Goal: Task Accomplishment & Management: Use online tool/utility

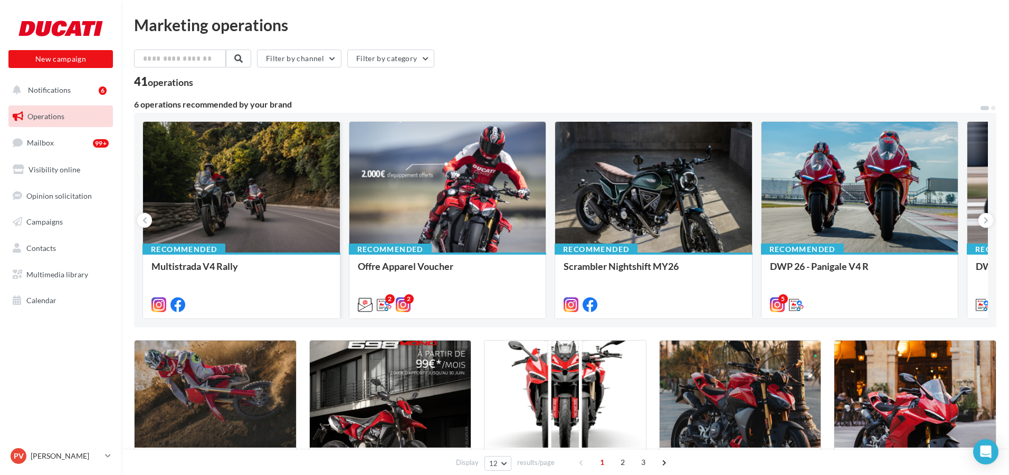
click at [296, 192] on div at bounding box center [241, 188] width 197 height 132
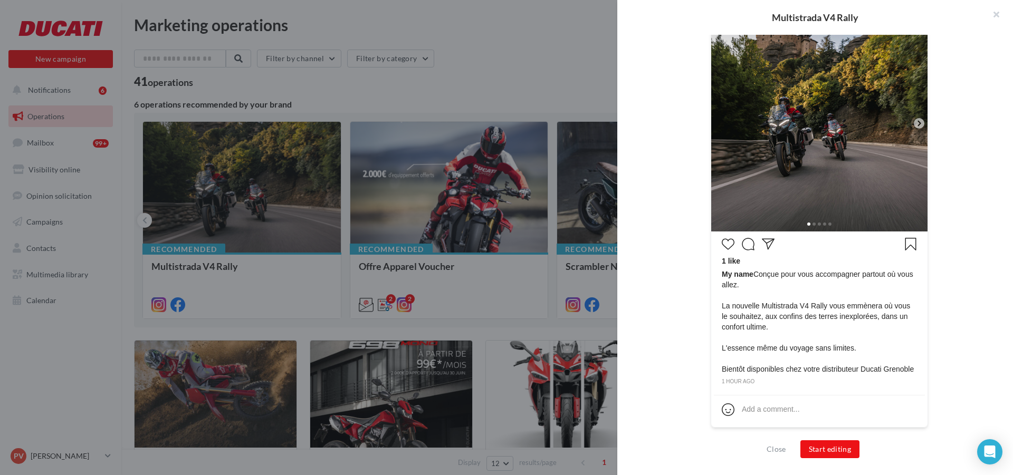
scroll to position [30, 0]
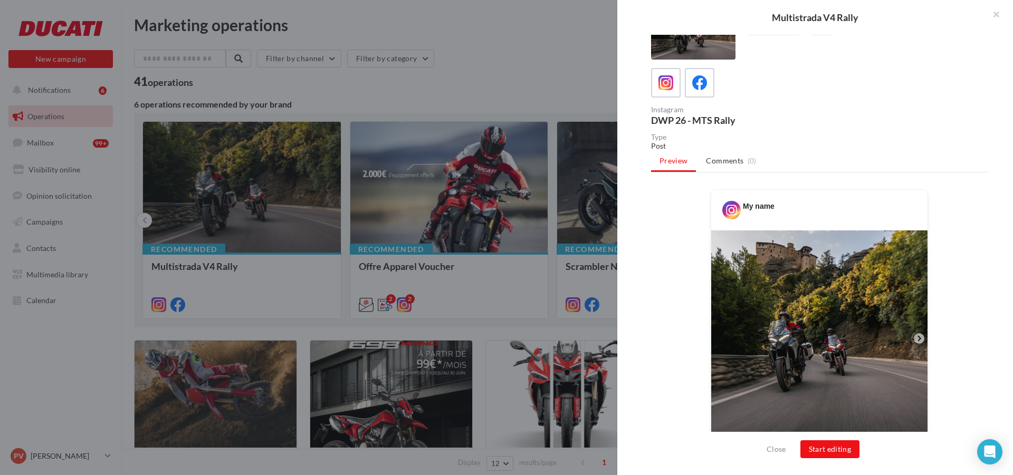
click at [918, 339] on icon at bounding box center [918, 338] width 3 height 5
click at [918, 340] on icon at bounding box center [918, 338] width 3 height 5
click at [828, 445] on button "Start editing" at bounding box center [830, 450] width 60 height 18
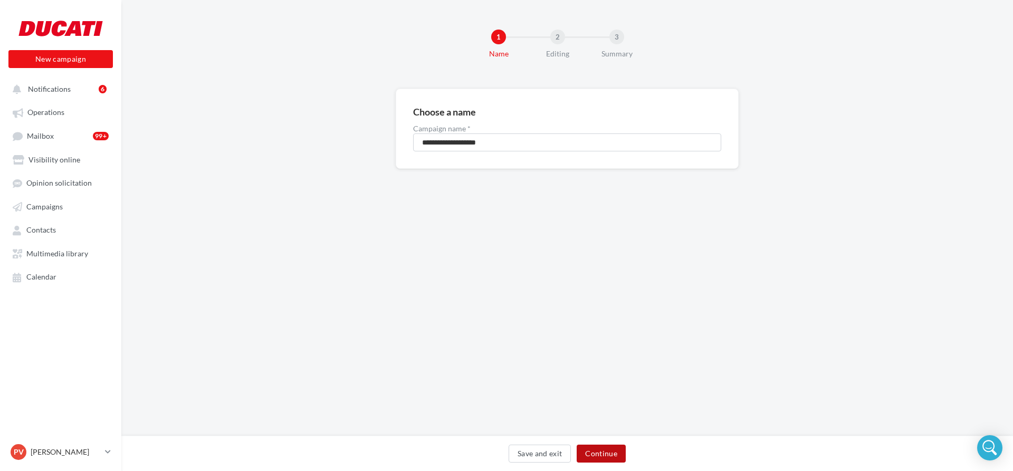
click at [606, 449] on button "Continue" at bounding box center [601, 454] width 49 height 18
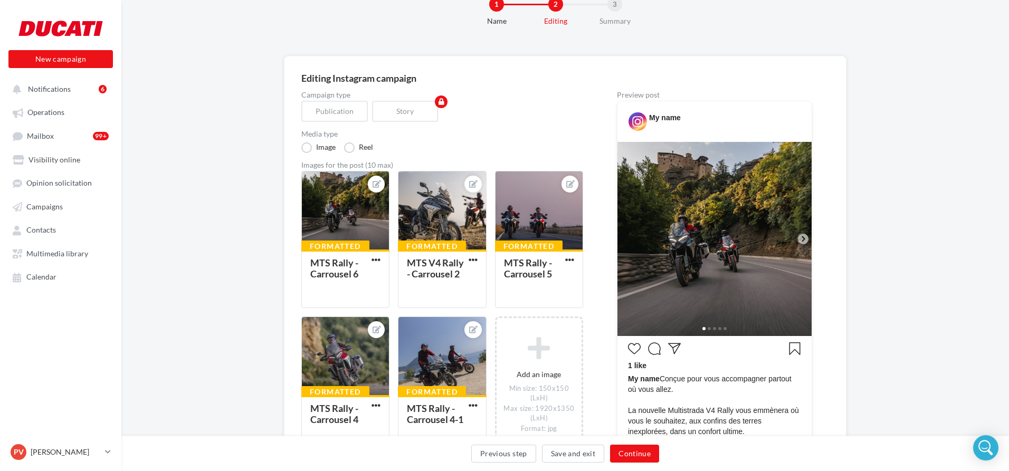
scroll to position [54, 0]
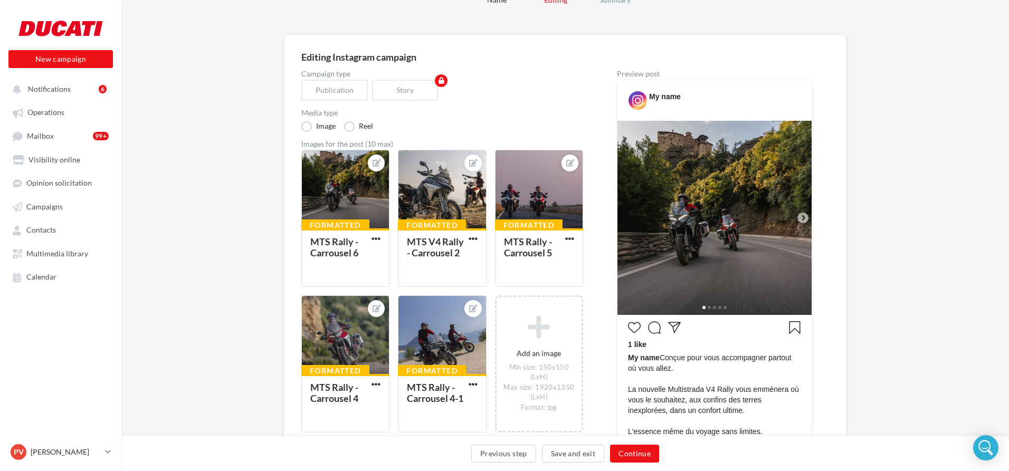
click at [799, 221] on icon at bounding box center [802, 217] width 9 height 9
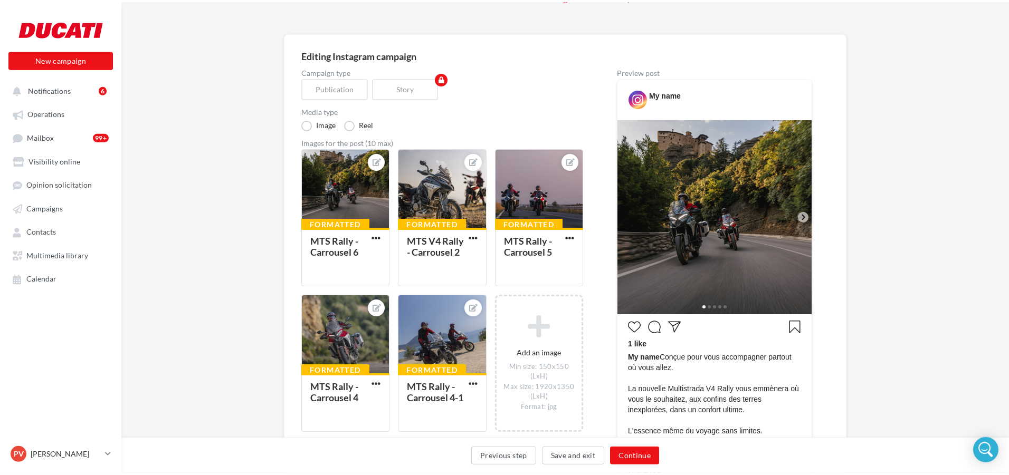
scroll to position [0, 0]
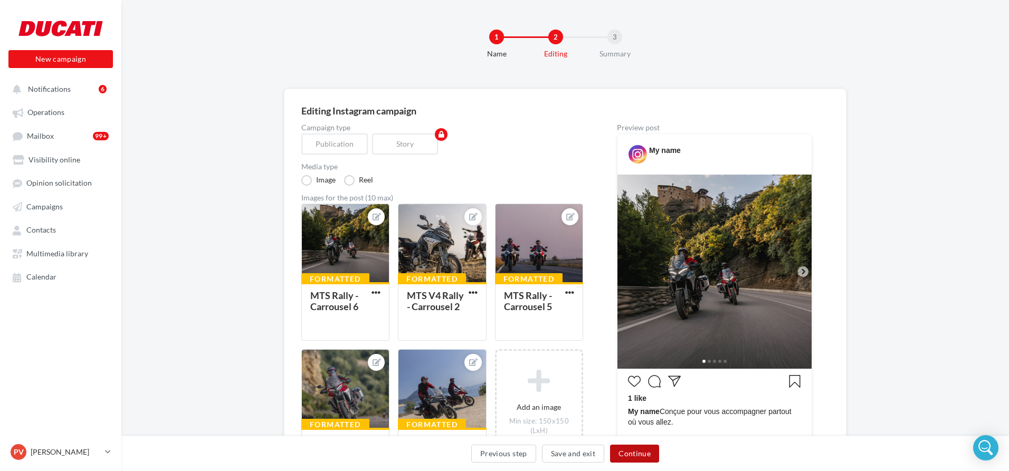
click at [629, 451] on button "Continue" at bounding box center [634, 454] width 49 height 18
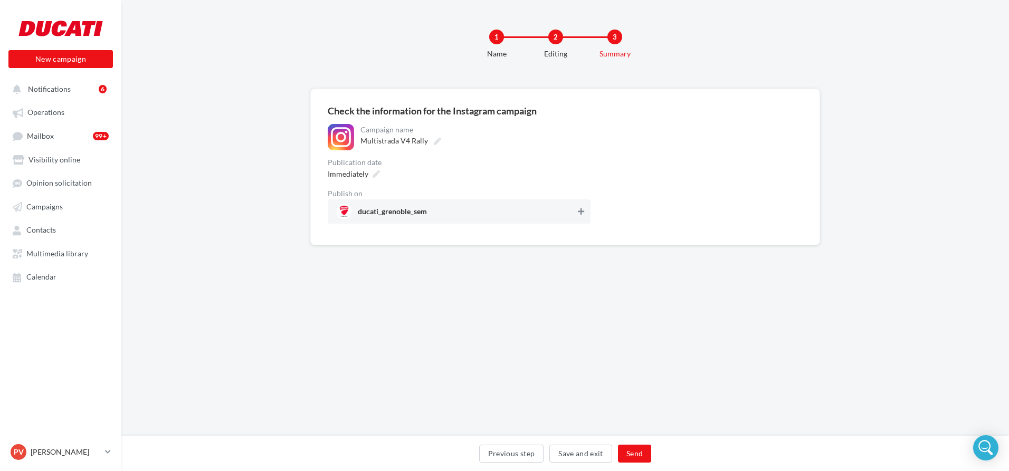
click at [578, 216] on button at bounding box center [581, 211] width 11 height 13
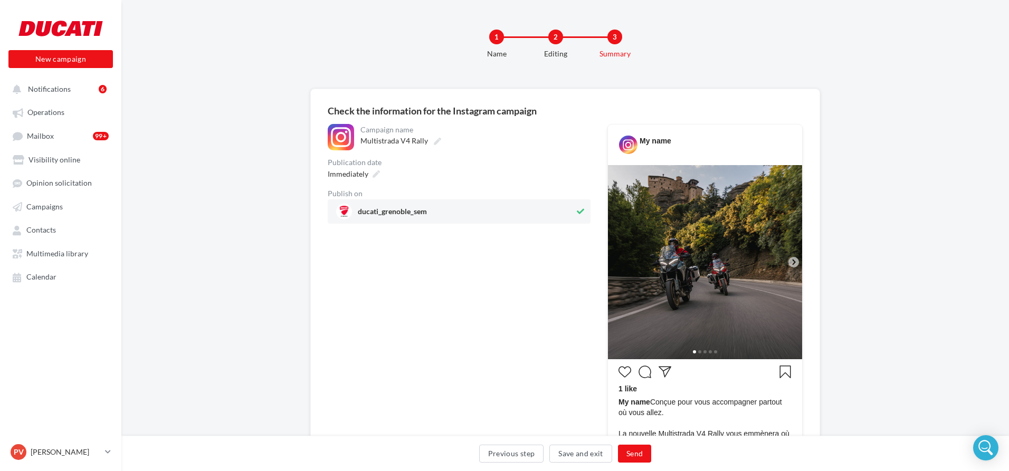
click at [793, 266] on icon at bounding box center [793, 261] width 9 height 9
click at [793, 262] on icon at bounding box center [793, 261] width 9 height 9
click at [637, 460] on button "Send" at bounding box center [634, 454] width 33 height 18
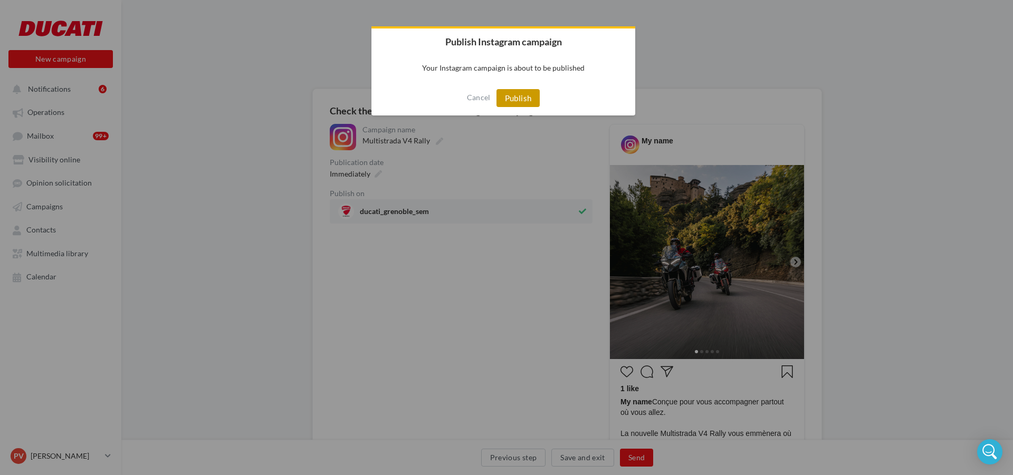
click at [524, 102] on button "Publish" at bounding box center [518, 98] width 44 height 18
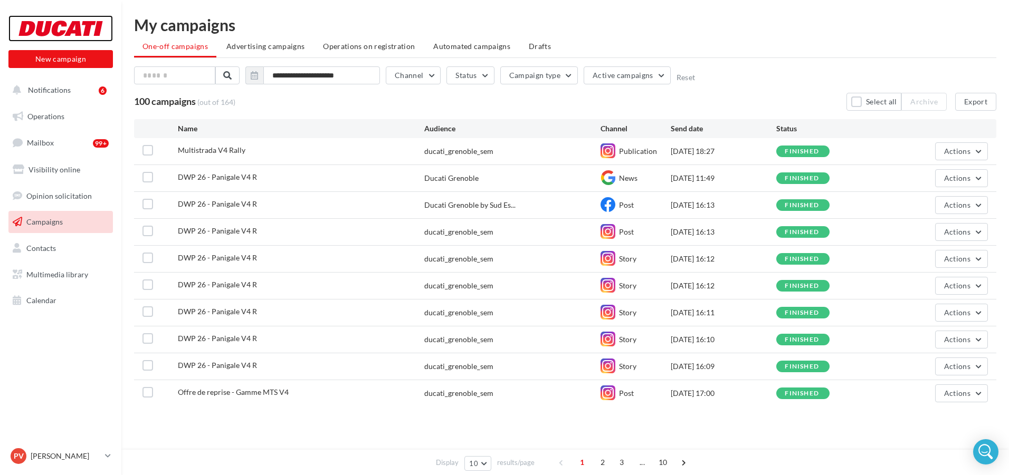
click at [69, 23] on div at bounding box center [60, 28] width 84 height 26
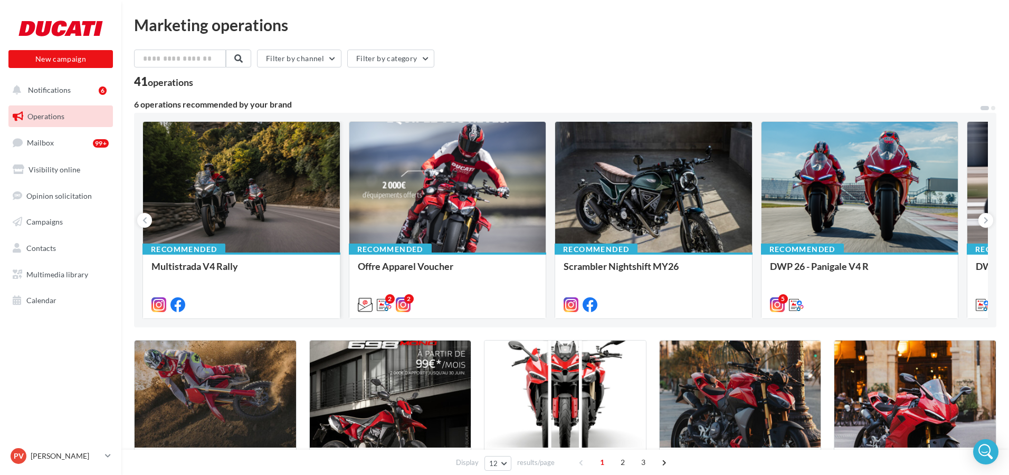
click at [238, 206] on div at bounding box center [241, 188] width 197 height 132
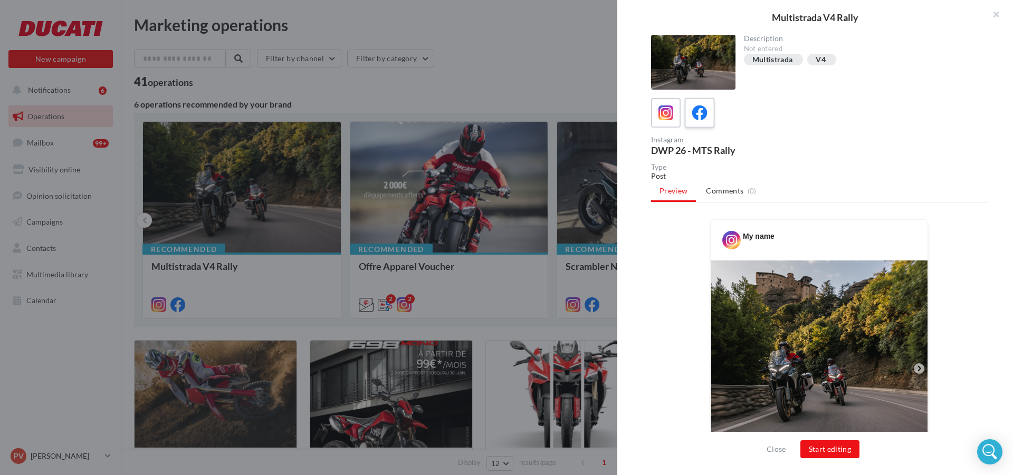
click at [702, 113] on icon at bounding box center [699, 113] width 15 height 15
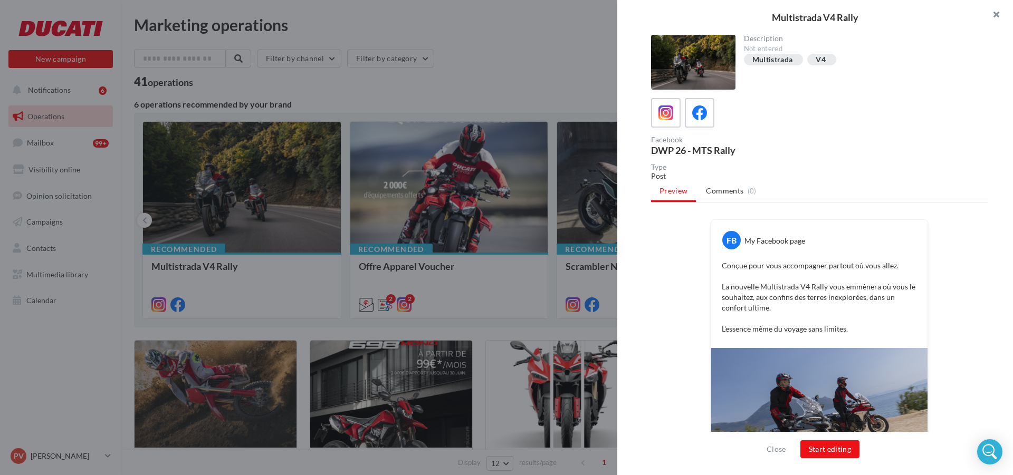
click at [996, 14] on button "button" at bounding box center [992, 16] width 42 height 32
